Goal: Transaction & Acquisition: Purchase product/service

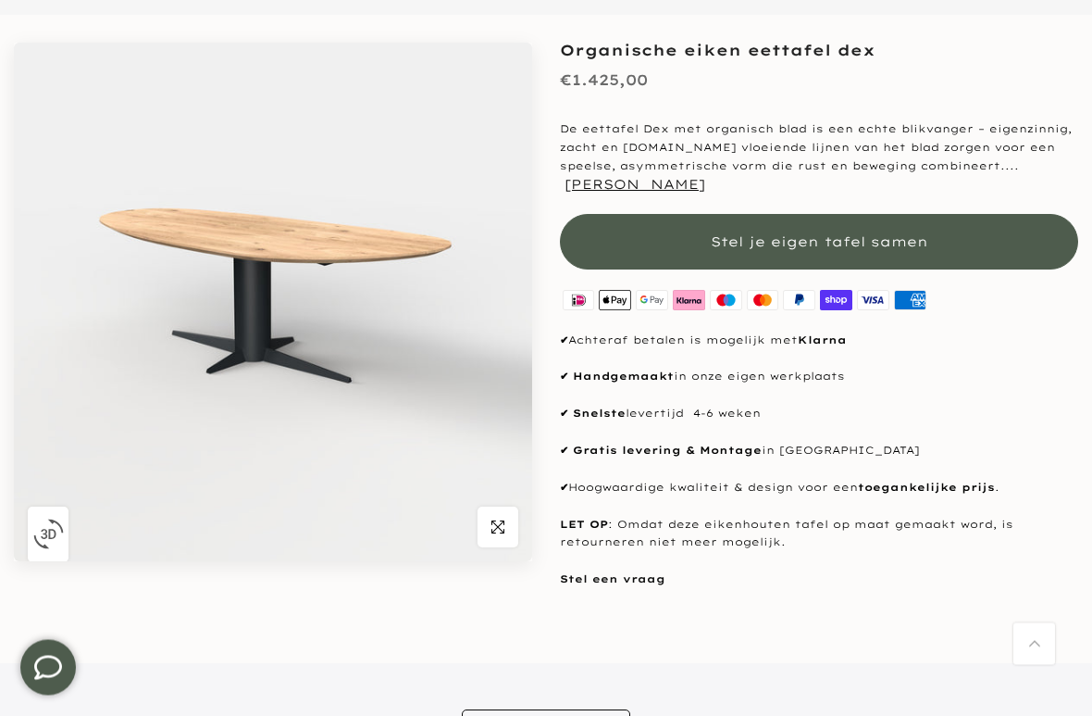
scroll to position [193, 0]
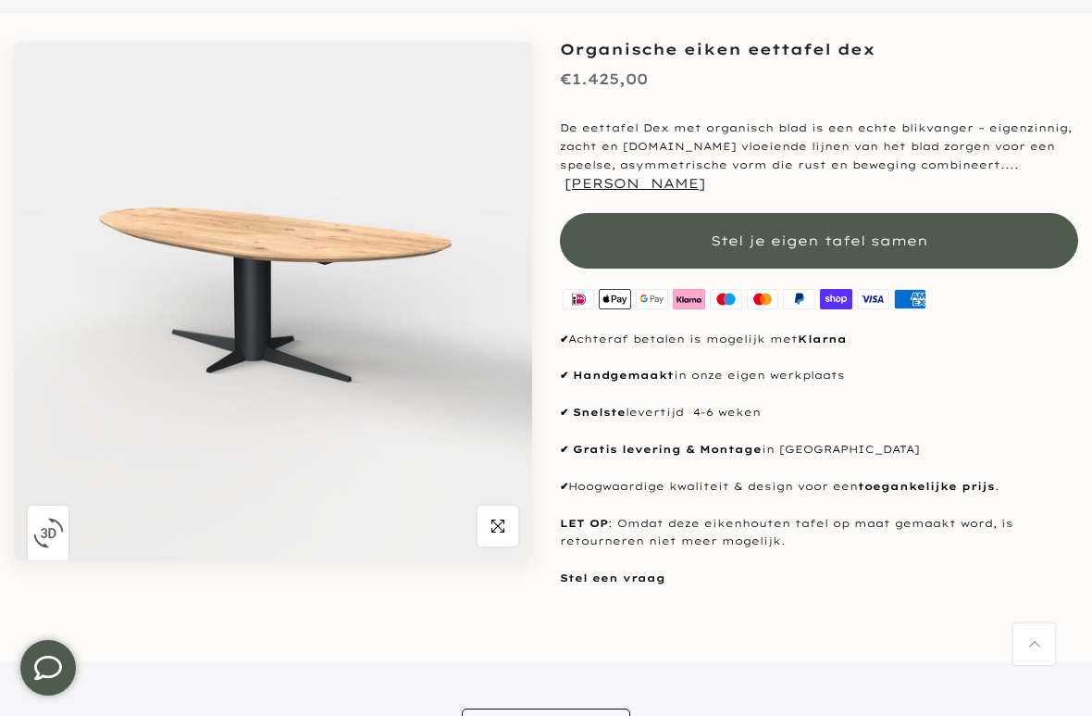
click at [1023, 244] on button "Stel je eigen tafel samen" at bounding box center [819, 241] width 518 height 56
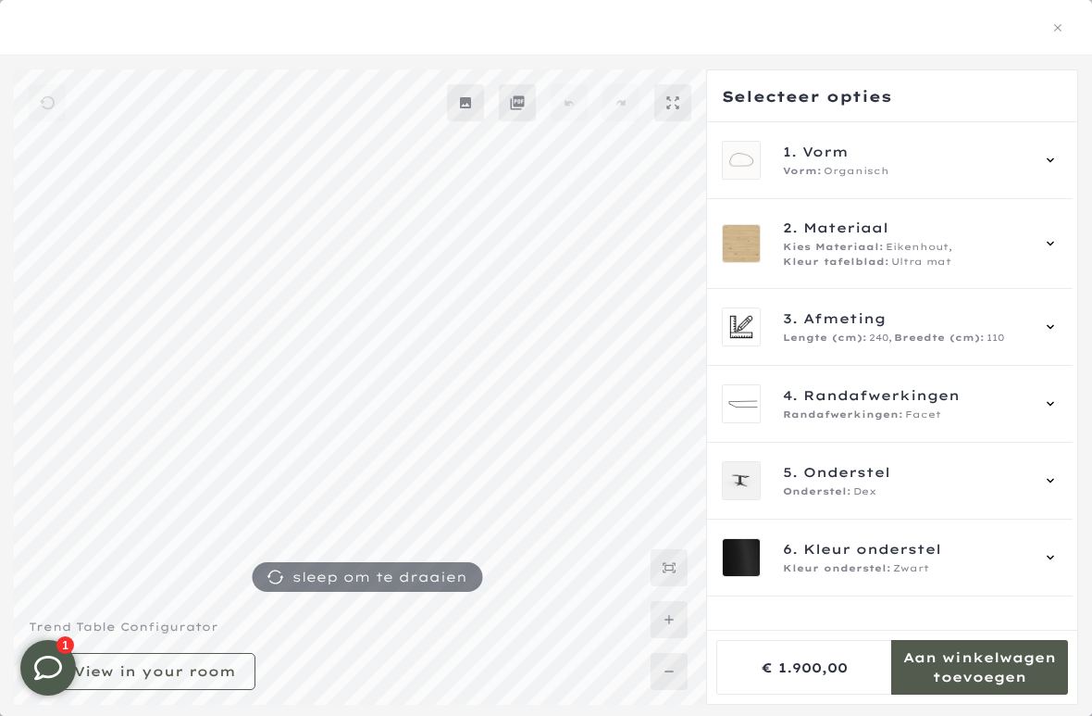
click at [1029, 165] on div "Vorm: Organisch" at bounding box center [906, 171] width 246 height 15
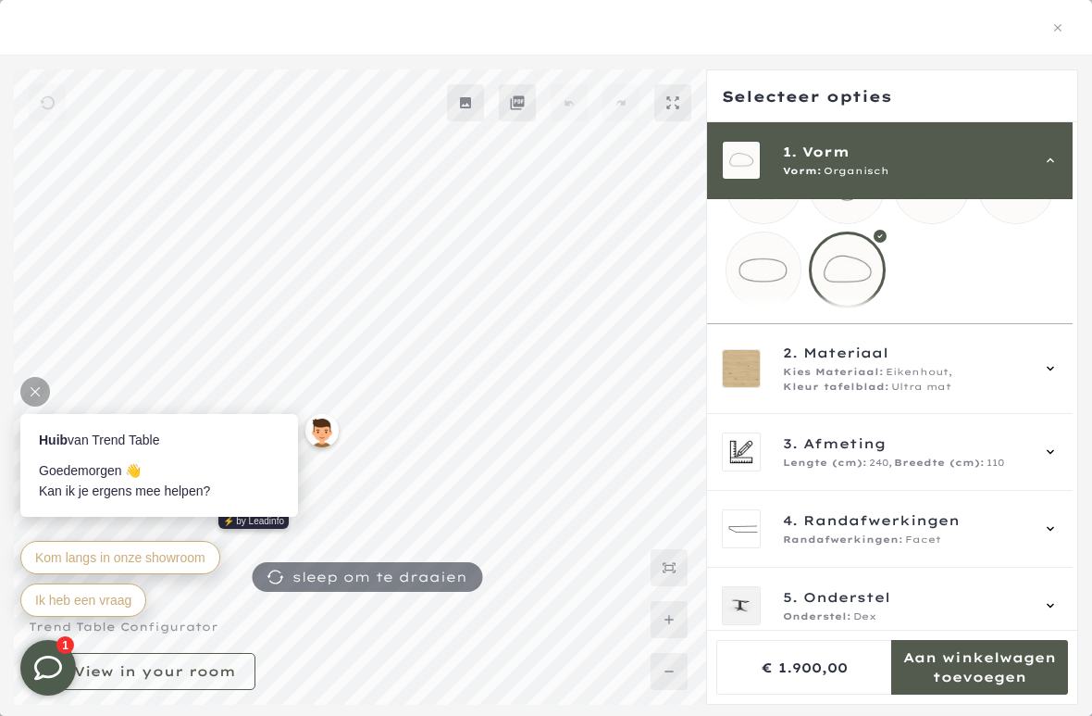
scroll to position [63, 0]
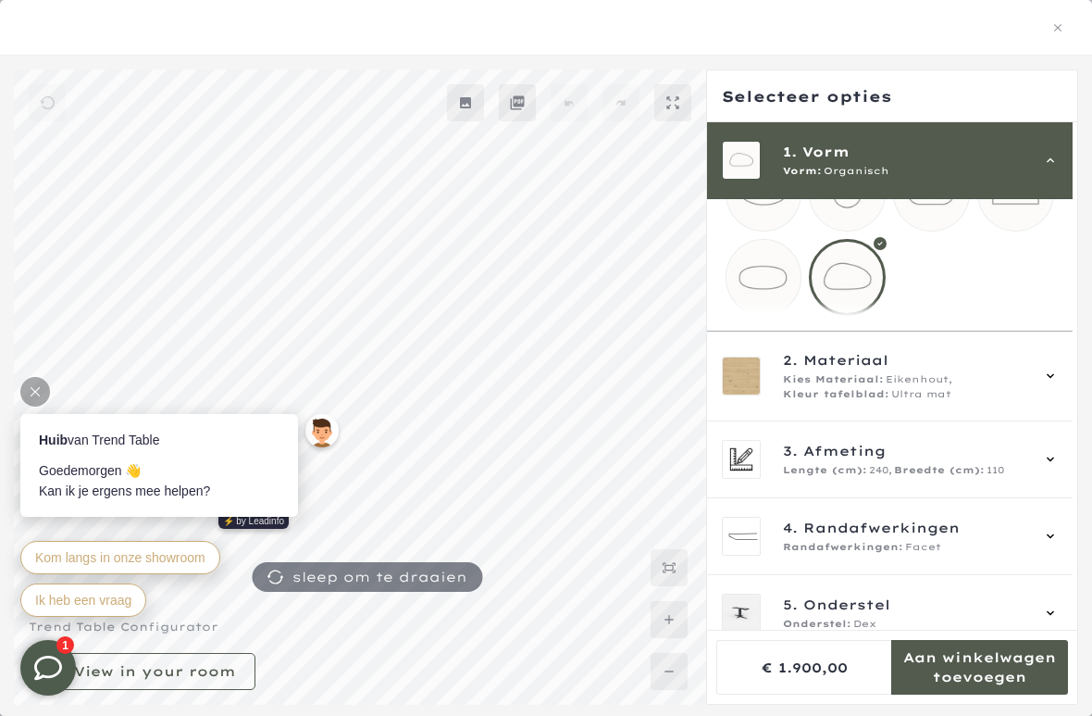
click at [846, 287] on div at bounding box center [847, 277] width 77 height 77
click at [941, 402] on span "Ultra mat" at bounding box center [921, 394] width 60 height 15
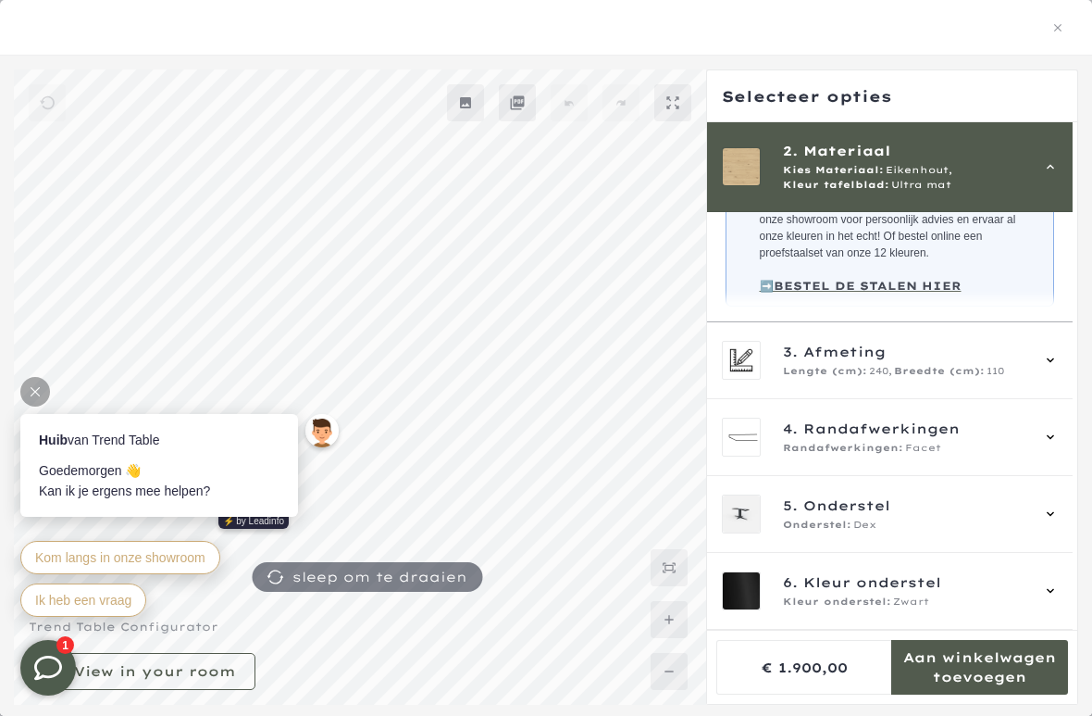
scroll to position [567, 0]
click at [982, 373] on div "Lengte (cm): 240, Breedte (cm): 110" at bounding box center [906, 371] width 246 height 15
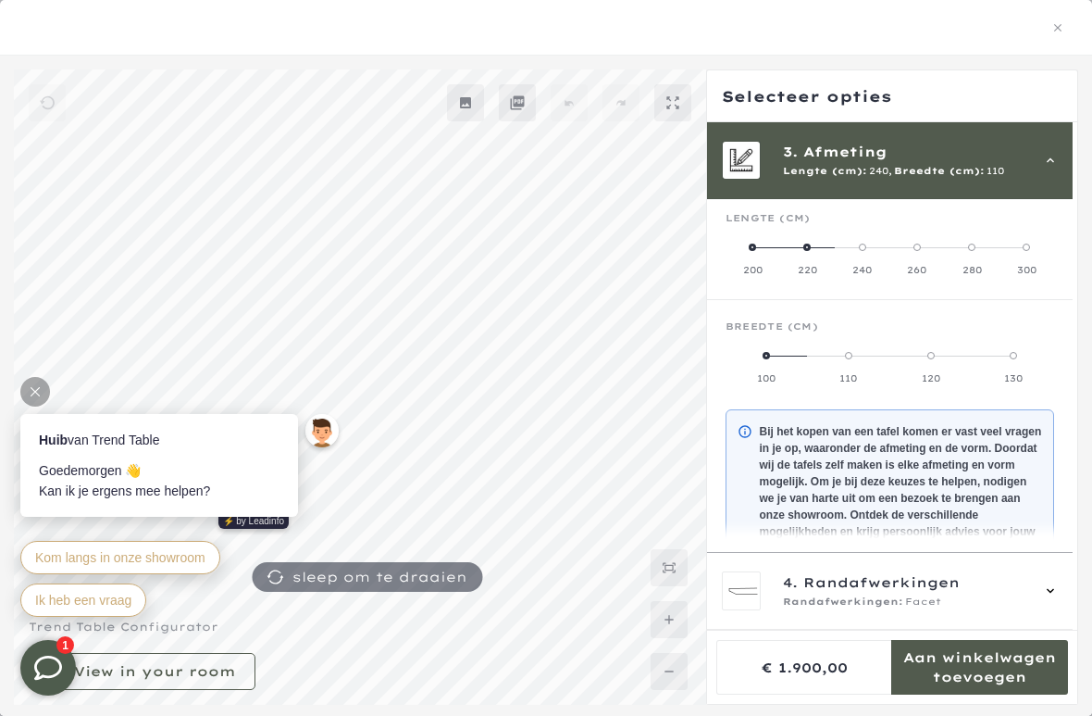
scroll to position [167, 0]
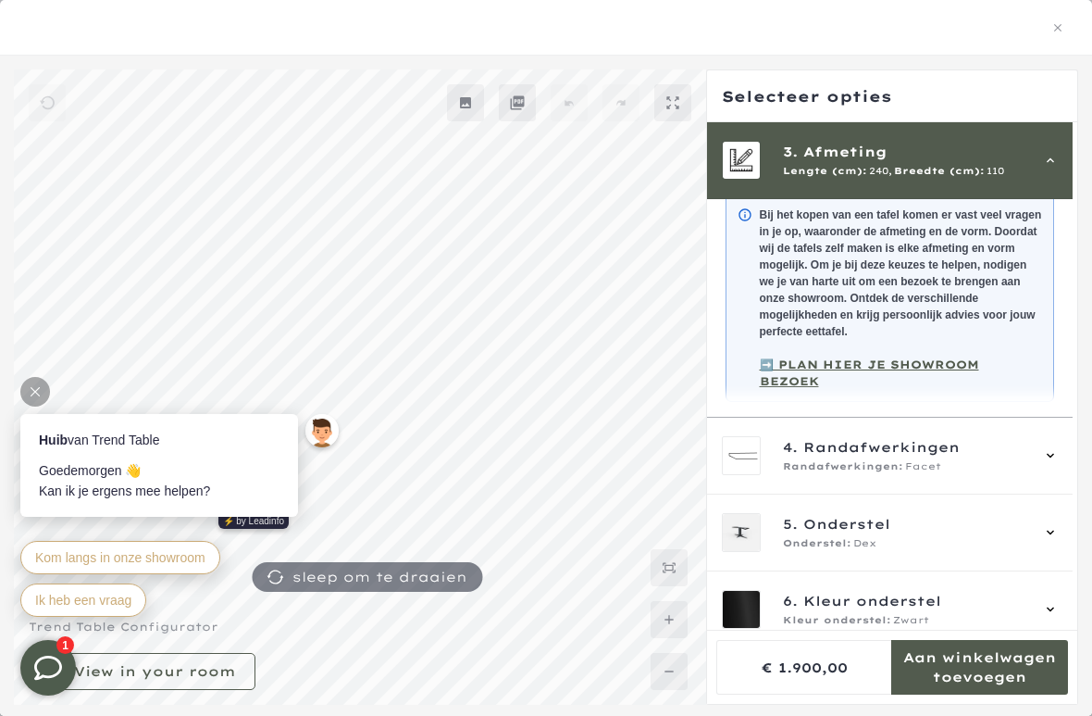
click at [951, 459] on div "Randafwerkingen: Facet" at bounding box center [906, 466] width 246 height 15
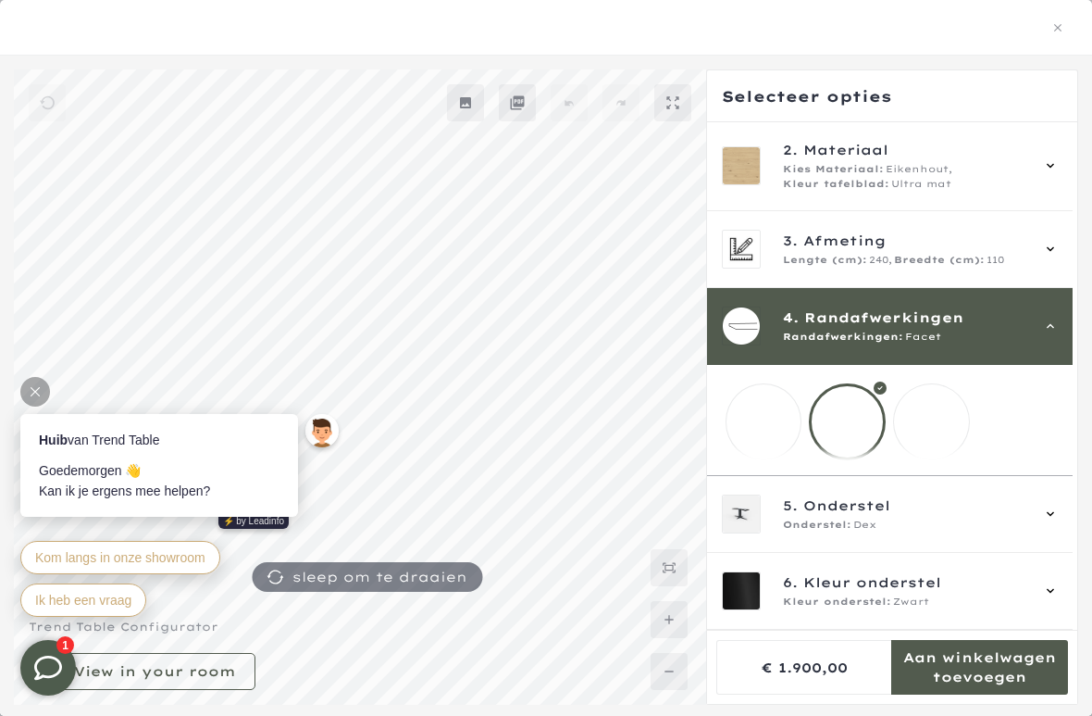
scroll to position [94, 0]
click at [959, 393] on mmq-loader at bounding box center [931, 421] width 75 height 75
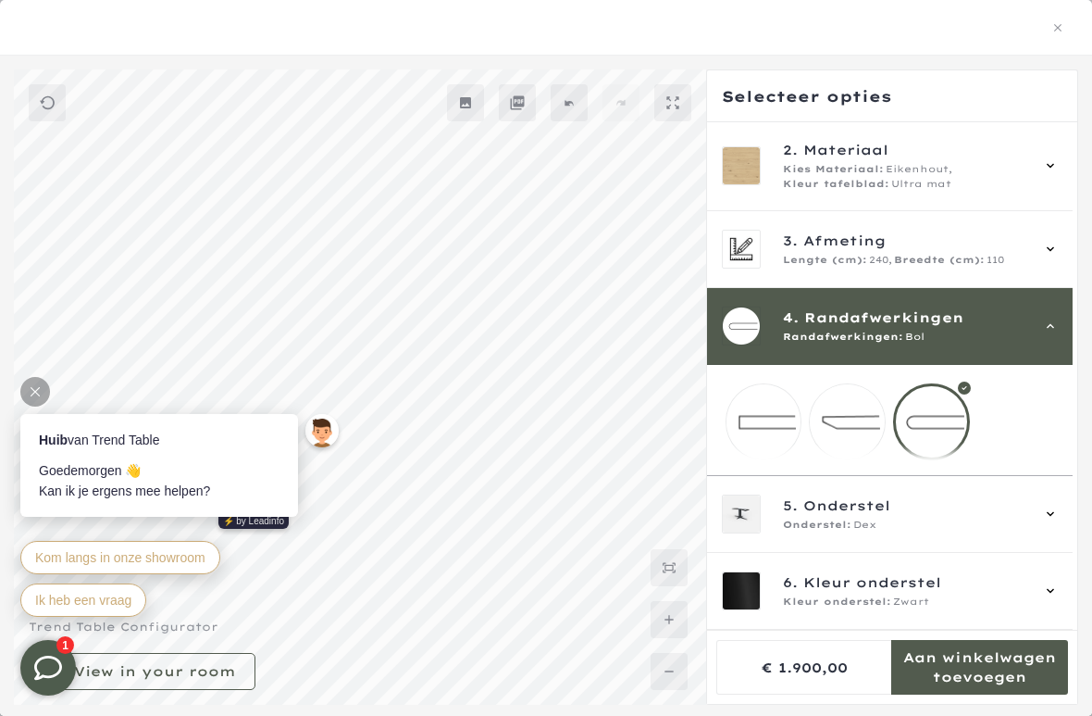
click at [950, 507] on span "5. Onderstel" at bounding box center [906, 505] width 246 height 20
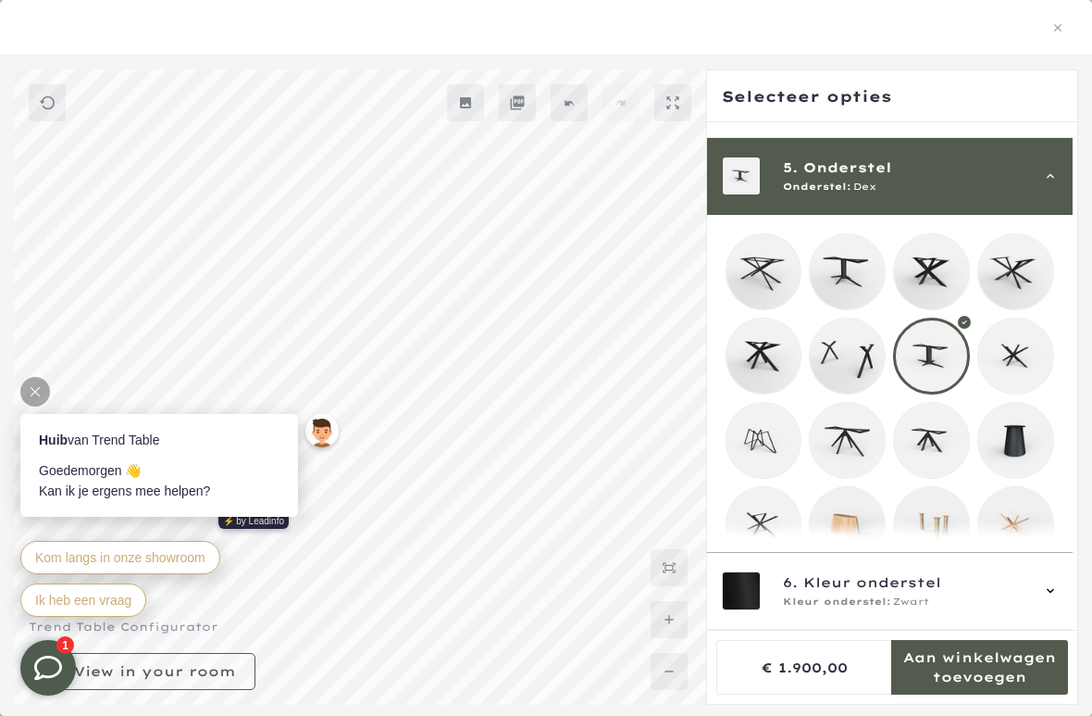
scroll to position [320, 0]
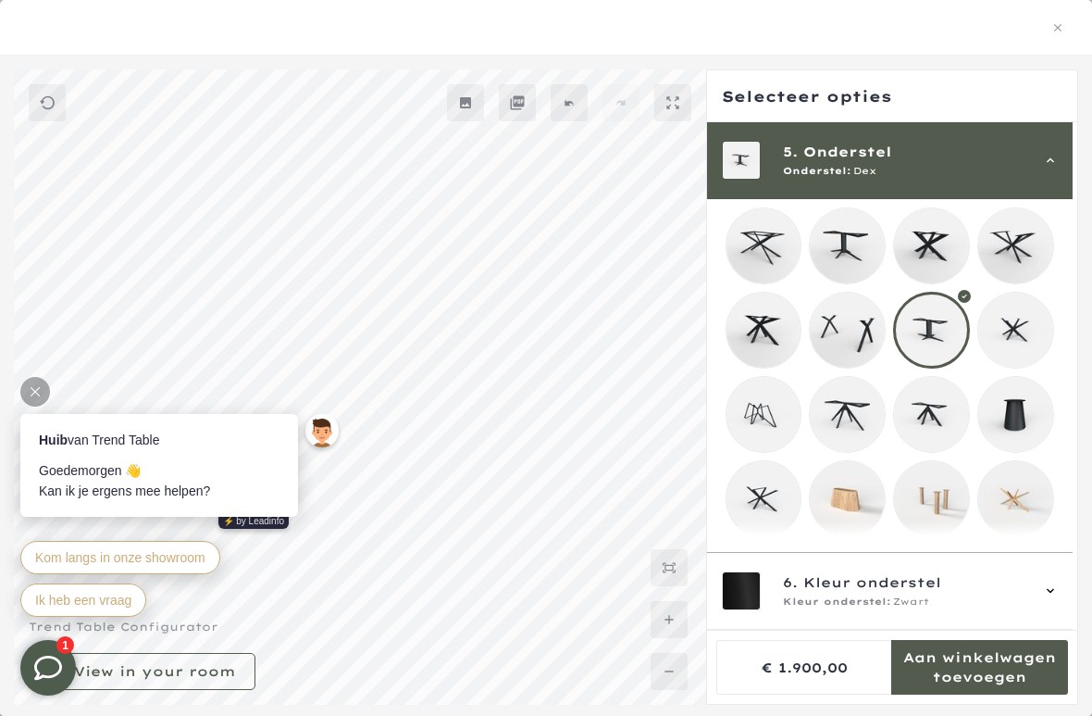
click at [939, 594] on div "Kleur onderstel: Zwart" at bounding box center [906, 601] width 246 height 15
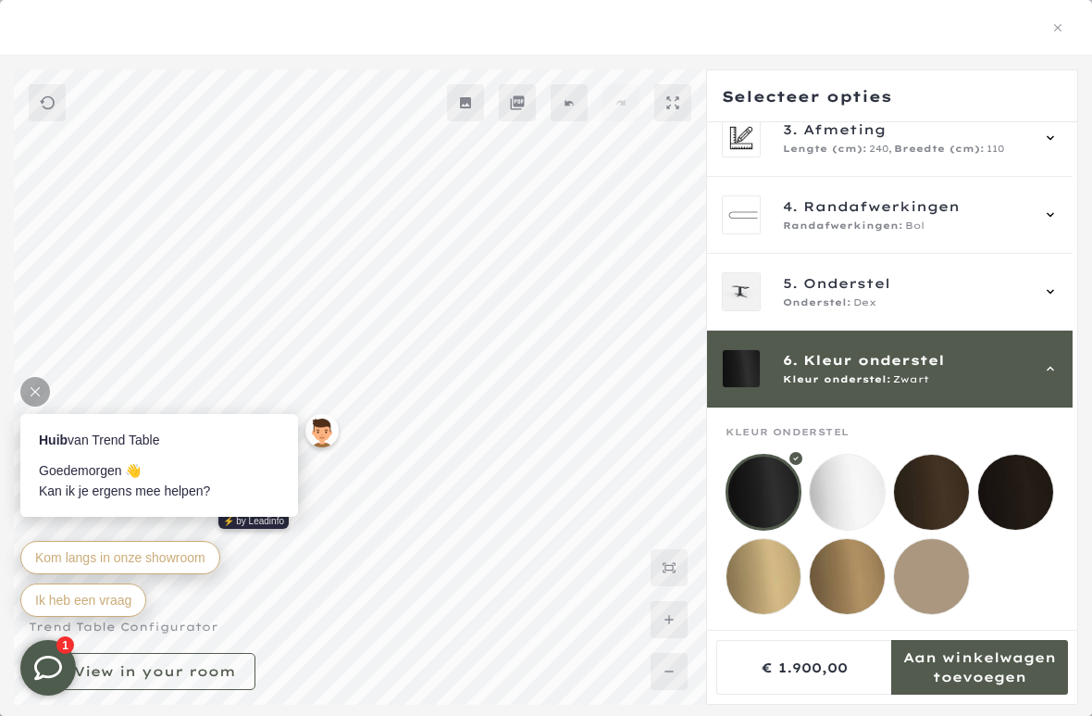
scroll to position [208, 0]
click at [941, 544] on mmq-loader at bounding box center [931, 576] width 75 height 75
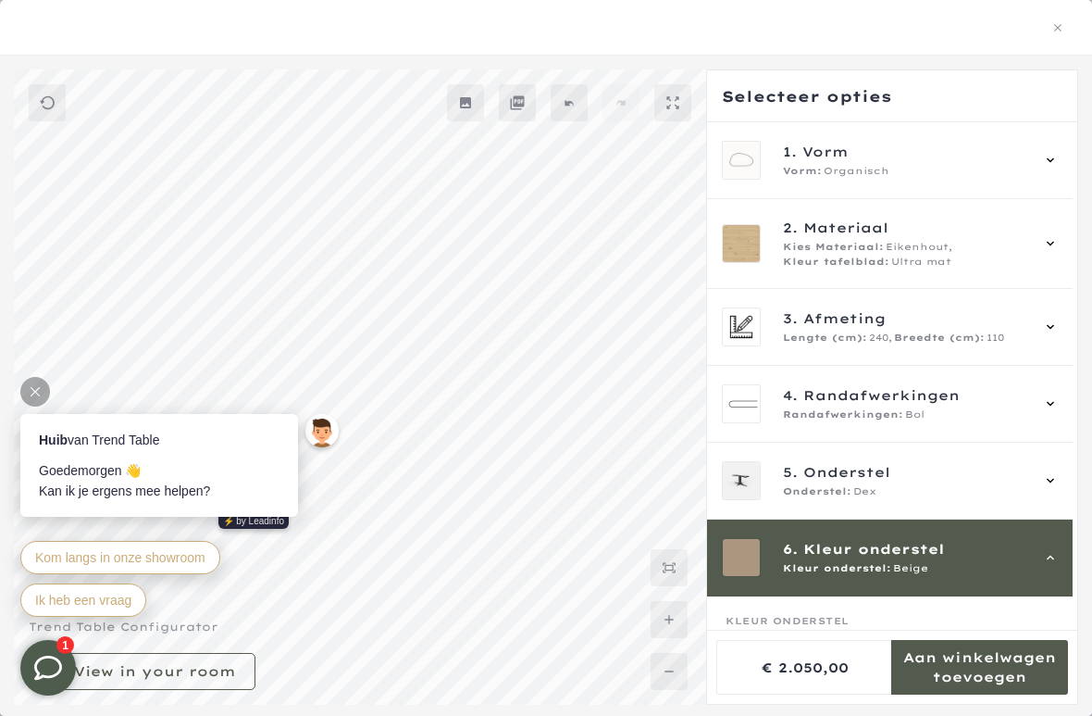
click at [1010, 149] on span "1. Vorm" at bounding box center [906, 152] width 246 height 20
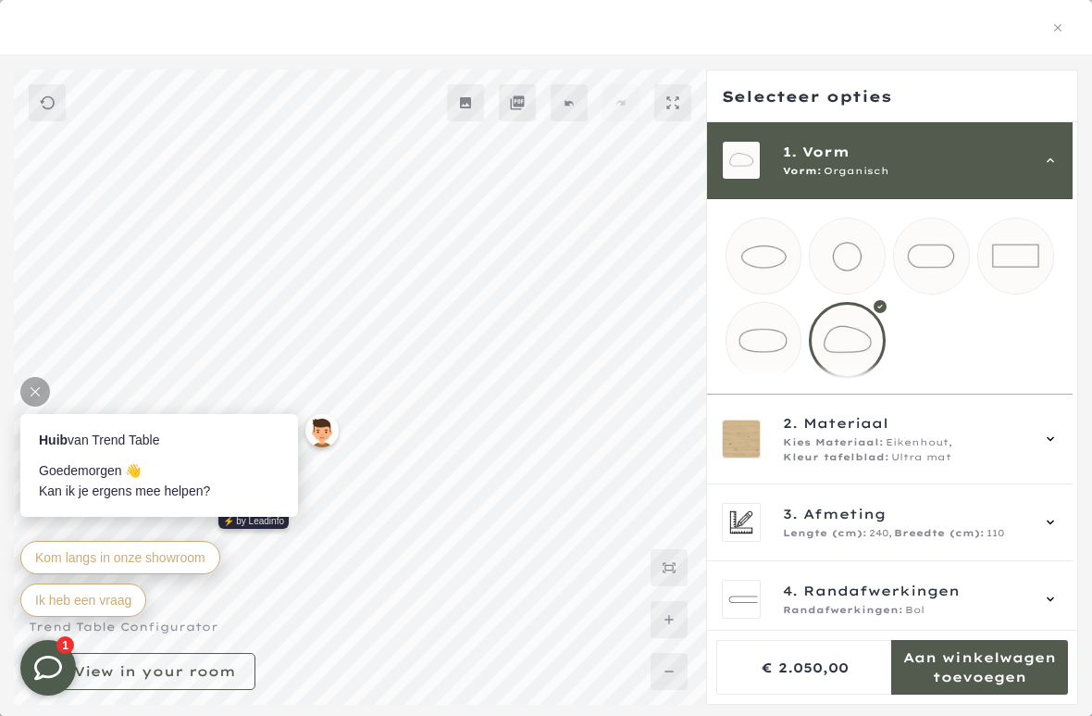
click at [859, 340] on div at bounding box center [847, 340] width 77 height 77
click at [788, 344] on mmq-loader at bounding box center [764, 340] width 75 height 75
click at [761, 271] on mmq-loader at bounding box center [764, 255] width 75 height 75
click at [934, 268] on mmq-loader at bounding box center [931, 255] width 75 height 75
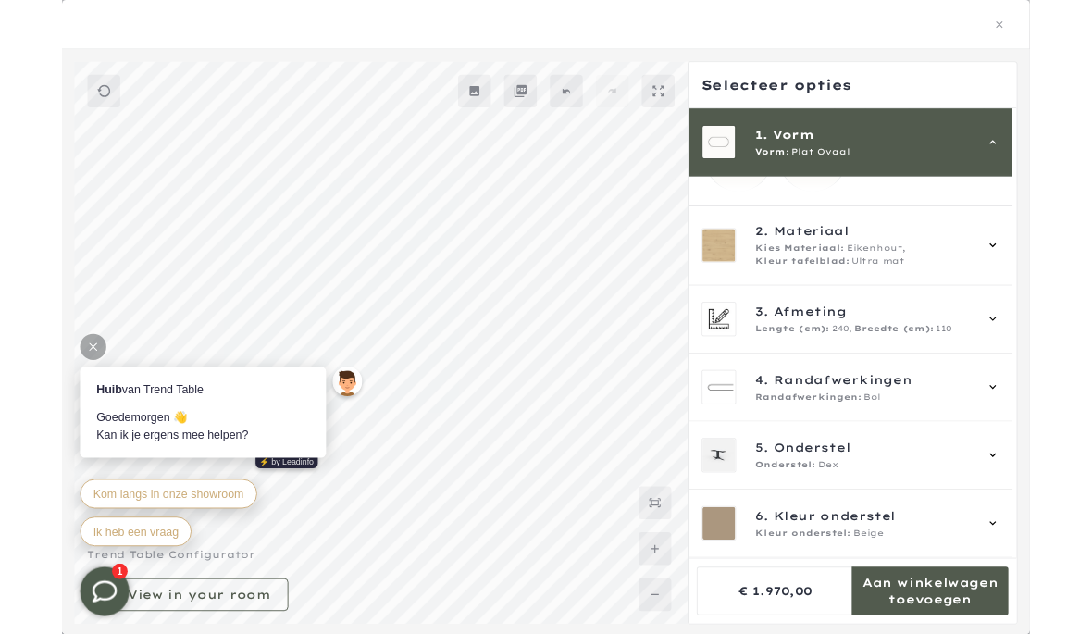
scroll to position [343, 0]
